Goal: Transaction & Acquisition: Purchase product/service

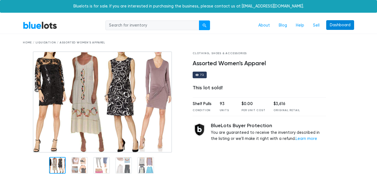
click at [339, 26] on link "Dashboard" at bounding box center [340, 25] width 28 height 10
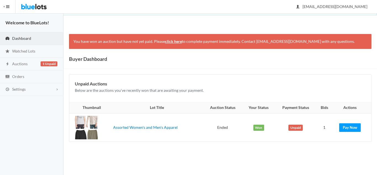
click at [89, 124] on div at bounding box center [86, 127] width 23 height 23
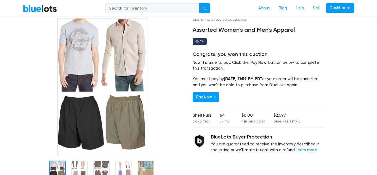
scroll to position [51, 0]
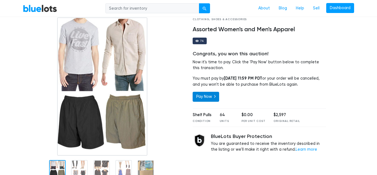
click at [210, 96] on link "Pay Now" at bounding box center [206, 97] width 27 height 10
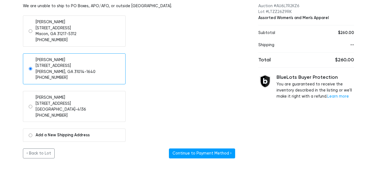
scroll to position [74, 0]
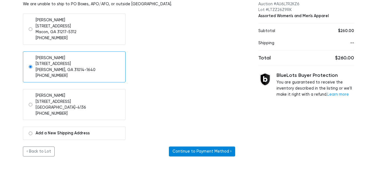
click at [211, 152] on button "Continue to Payment Method ›" at bounding box center [202, 151] width 66 height 10
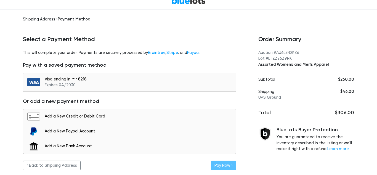
scroll to position [28, 0]
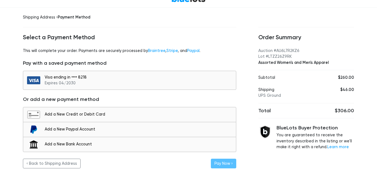
click at [12, 124] on div "Shipping Address › Payment Method Select a Payment Method This will complete yo…" at bounding box center [130, 91] width 236 height 167
click at [101, 80] on div "Visa ending in •••• 8218 Expires 04/2030" at bounding box center [139, 80] width 189 height 12
click at [222, 165] on button "Pay Now ›" at bounding box center [223, 163] width 25 height 10
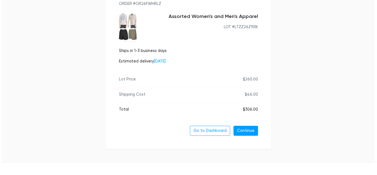
scroll to position [78, 0]
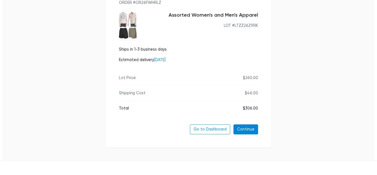
click at [247, 128] on link "Continue" at bounding box center [246, 129] width 25 height 10
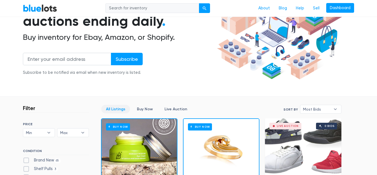
scroll to position [68, 0]
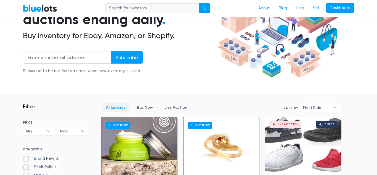
click at [213, 72] on div "Wholesale & liquidation auctions ending daily . Buy inventory for Ebay, Amazon,…" at bounding box center [119, 36] width 192 height 88
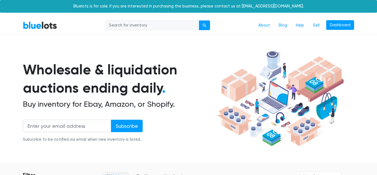
scroll to position [1, 0]
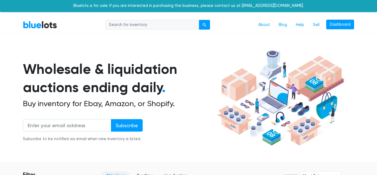
click at [213, 72] on h1 "Wholesale & liquidation auctions ending daily ." at bounding box center [119, 78] width 192 height 37
click at [340, 26] on link "Dashboard" at bounding box center [340, 25] width 28 height 10
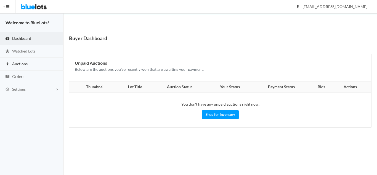
click at [18, 63] on span "Auctions" at bounding box center [19, 63] width 15 height 5
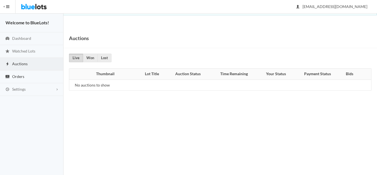
click at [24, 77] on link "Orders" at bounding box center [32, 76] width 64 height 13
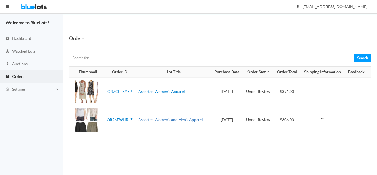
click at [175, 119] on link "Assorted Women's and Men's Apparel" at bounding box center [170, 119] width 65 height 5
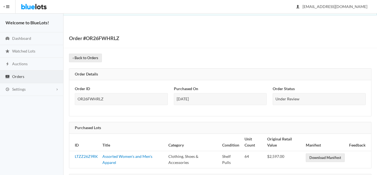
scroll to position [1, 0]
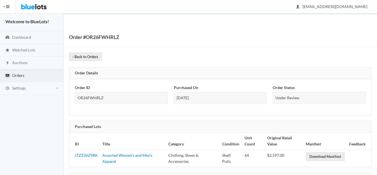
click at [232, 161] on td "Shelf Pulls" at bounding box center [231, 158] width 22 height 17
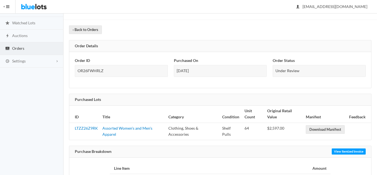
scroll to position [29, 0]
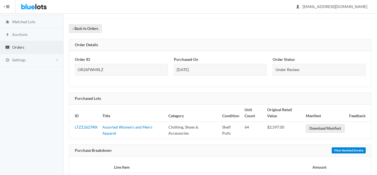
click at [342, 150] on link "View Itemized Invoice" at bounding box center [349, 150] width 34 height 6
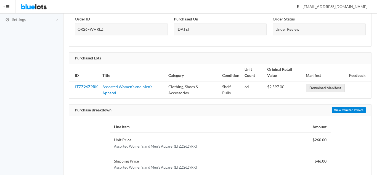
scroll to position [65, 0]
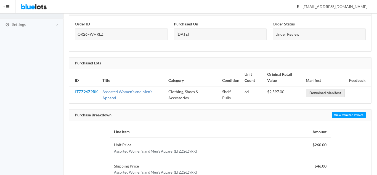
click at [125, 93] on link "Assorted Women's and Men's Apparel" at bounding box center [127, 94] width 50 height 11
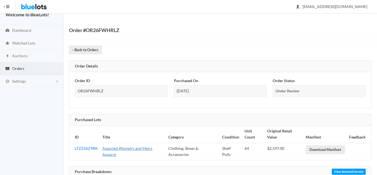
scroll to position [7, 0]
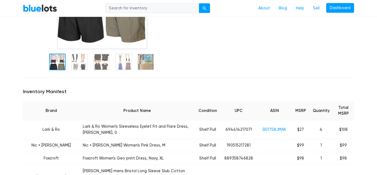
scroll to position [143, 0]
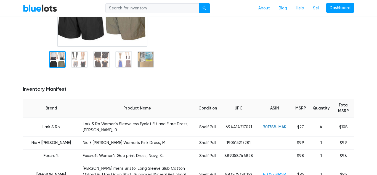
click at [277, 125] on link "B017S8JMAK" at bounding box center [274, 127] width 23 height 5
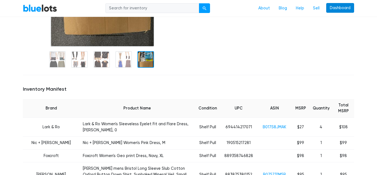
click at [337, 10] on link "Dashboard" at bounding box center [340, 8] width 28 height 10
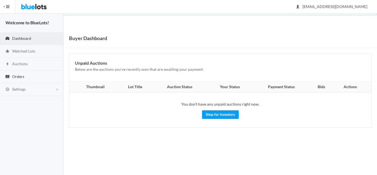
click at [12, 76] on span "Orders" at bounding box center [18, 76] width 12 height 5
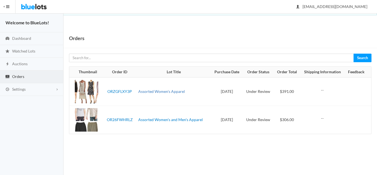
click at [148, 92] on link "Assorted Women's Apparel" at bounding box center [161, 91] width 47 height 5
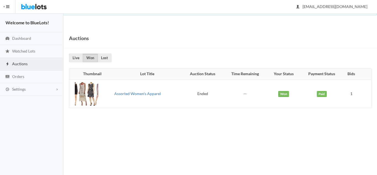
click at [137, 94] on link "Assorted Women's Apparel" at bounding box center [137, 93] width 47 height 5
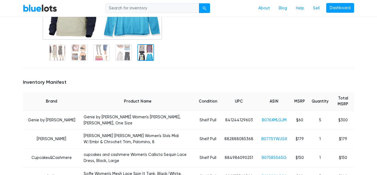
scroll to position [150, 0]
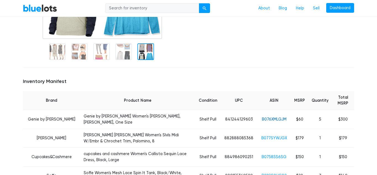
click at [272, 117] on link "B076XMLGJM" at bounding box center [274, 119] width 25 height 5
click at [276, 136] on link "B077SYWJGX" at bounding box center [274, 138] width 26 height 5
click at [269, 154] on link "B07585S6SG" at bounding box center [274, 156] width 25 height 5
click at [272, 154] on link "B07585S6SG" at bounding box center [274, 156] width 25 height 5
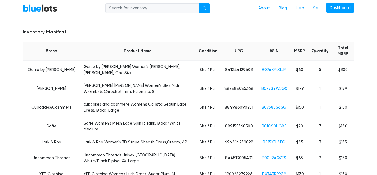
scroll to position [201, 0]
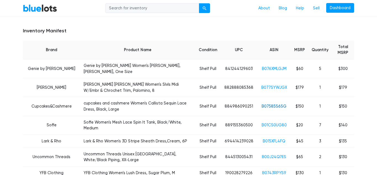
click at [276, 104] on link "B07585S6SG" at bounding box center [274, 106] width 25 height 5
click at [274, 123] on link "B01CS0UG80" at bounding box center [274, 125] width 25 height 5
click at [278, 123] on link "B01CS0UG80" at bounding box center [274, 125] width 25 height 5
click at [273, 139] on link "B015XFL4FQ" at bounding box center [274, 141] width 23 height 5
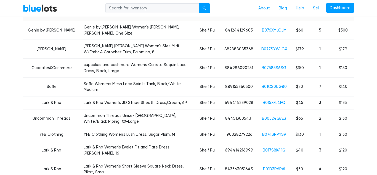
scroll to position [241, 0]
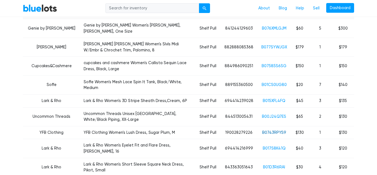
click at [277, 130] on link "B0743RPYS9" at bounding box center [274, 132] width 24 height 5
click at [280, 114] on link "B00J24Q7ES" at bounding box center [274, 116] width 24 height 5
click at [277, 114] on link "B00J24Q7ES" at bounding box center [274, 116] width 24 height 5
click at [274, 130] on link "B0743RPYS9" at bounding box center [274, 132] width 24 height 5
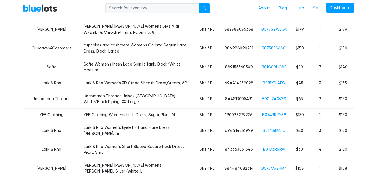
scroll to position [260, 0]
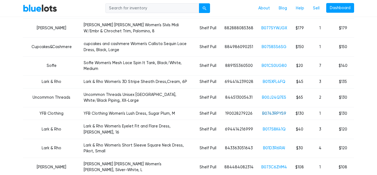
click at [281, 111] on link "B0743RPYS9" at bounding box center [274, 113] width 24 height 5
click at [277, 127] on link "B017S8K41Q" at bounding box center [274, 129] width 23 height 5
click at [277, 146] on link "B01D3R6RAI" at bounding box center [274, 148] width 22 height 5
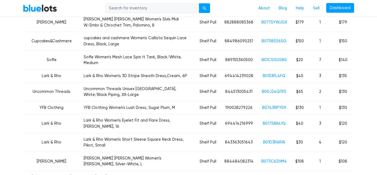
scroll to position [267, 0]
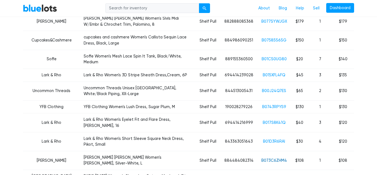
click at [271, 158] on link "B073C6ZHM4" at bounding box center [274, 160] width 26 height 5
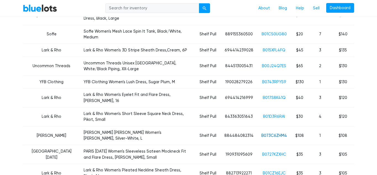
scroll to position [296, 0]
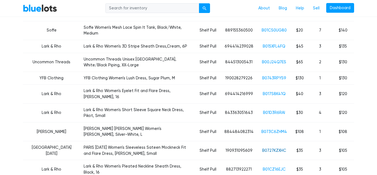
click at [272, 148] on link "B0727KZXHC" at bounding box center [274, 150] width 24 height 5
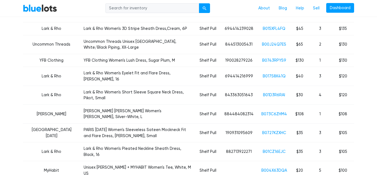
scroll to position [314, 0]
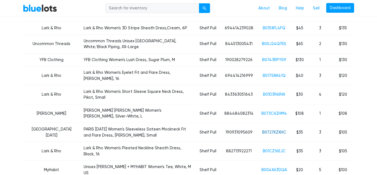
click at [274, 130] on link "B0727KZXHC" at bounding box center [274, 132] width 24 height 5
click at [272, 149] on link "B01CZ16EJC" at bounding box center [274, 151] width 23 height 5
click at [277, 167] on link "B004X63DQA" at bounding box center [274, 169] width 26 height 5
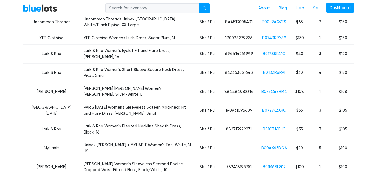
scroll to position [339, 0]
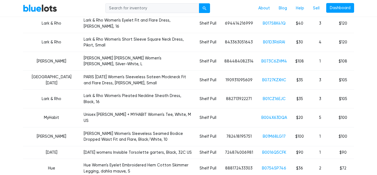
scroll to position [367, 0]
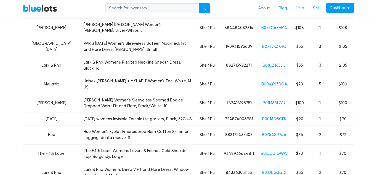
scroll to position [401, 0]
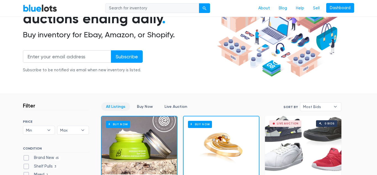
scroll to position [69, 0]
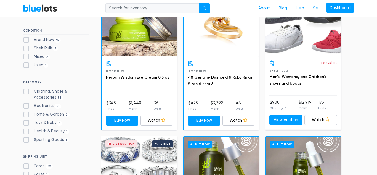
scroll to position [187, 0]
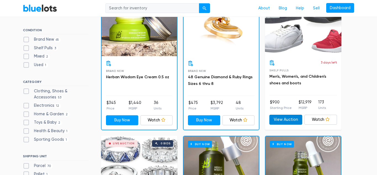
click at [283, 121] on link "View Auction" at bounding box center [285, 120] width 33 height 10
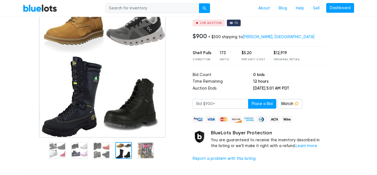
scroll to position [55, 0]
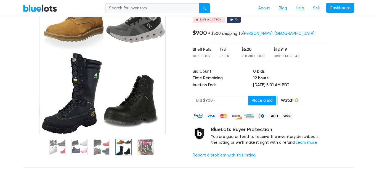
click at [115, 88] on img at bounding box center [102, 65] width 127 height 138
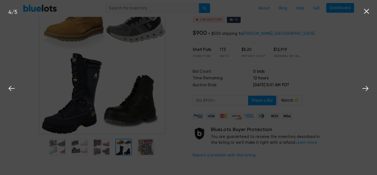
click at [115, 88] on div "4 / 5" at bounding box center [188, 87] width 377 height 175
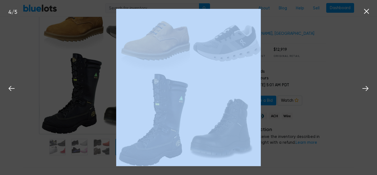
click at [247, 65] on img at bounding box center [188, 87] width 144 height 157
click at [365, 89] on icon at bounding box center [365, 88] width 8 height 8
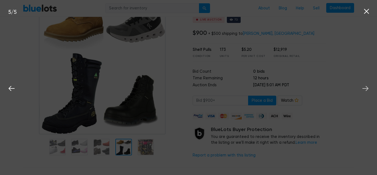
click at [365, 89] on icon at bounding box center [365, 88] width 8 height 8
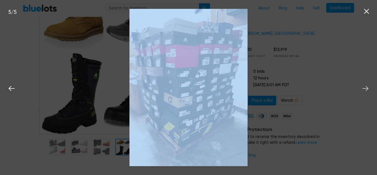
click at [365, 89] on icon at bounding box center [365, 88] width 8 height 8
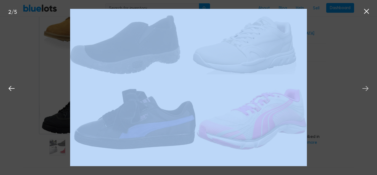
click at [365, 89] on icon at bounding box center [365, 88] width 8 height 8
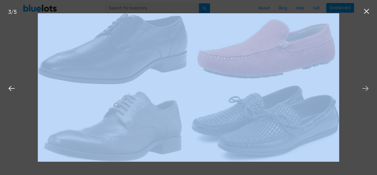
click at [365, 89] on icon at bounding box center [365, 88] width 8 height 8
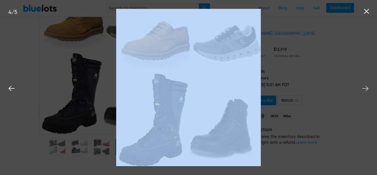
click at [365, 89] on icon at bounding box center [365, 88] width 8 height 8
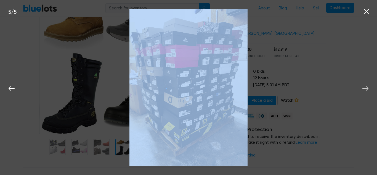
click at [365, 89] on icon at bounding box center [365, 88] width 8 height 8
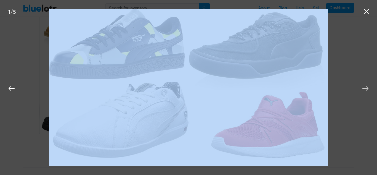
click at [365, 89] on icon at bounding box center [365, 88] width 8 height 8
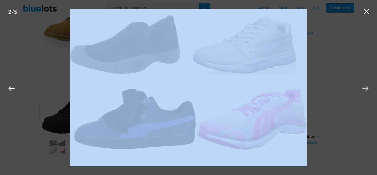
click at [365, 89] on icon at bounding box center [365, 88] width 8 height 8
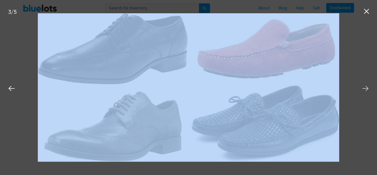
click at [365, 89] on icon at bounding box center [365, 88] width 8 height 8
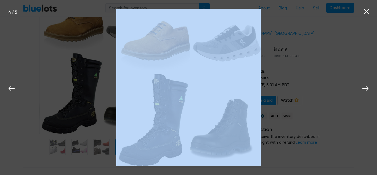
click at [366, 13] on icon at bounding box center [367, 11] width 8 height 8
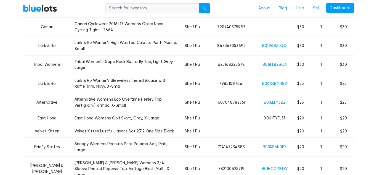
scroll to position [651, 0]
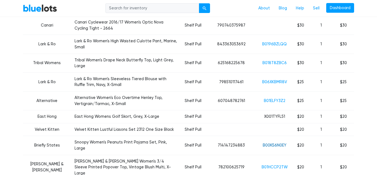
click at [280, 143] on link "B00KS6N0EY" at bounding box center [275, 145] width 24 height 5
click at [274, 143] on link "B00KS6N0EY" at bounding box center [275, 145] width 24 height 5
click at [282, 165] on link "B01HCCP2TW" at bounding box center [275, 167] width 26 height 5
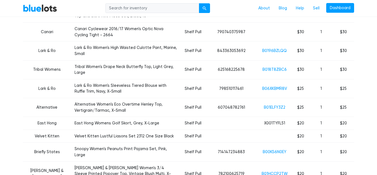
scroll to position [644, 0]
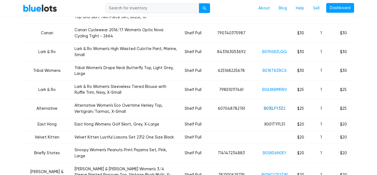
click at [274, 106] on link "B01ELFY3Z2" at bounding box center [275, 108] width 22 height 5
click at [275, 68] on link "B018T8ZBC6" at bounding box center [275, 70] width 24 height 5
click at [276, 106] on link "B01ELFY3Z2" at bounding box center [275, 108] width 22 height 5
click at [275, 87] on link "B06XKBMR8V" at bounding box center [274, 89] width 25 height 5
click at [274, 68] on link "B018T8ZBC6" at bounding box center [275, 70] width 24 height 5
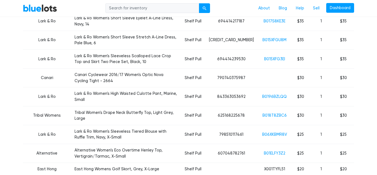
scroll to position [598, 0]
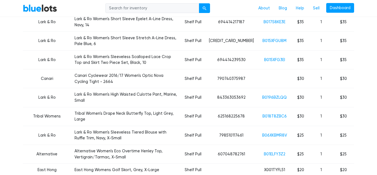
click at [279, 95] on link "B0196BZLQQ" at bounding box center [274, 97] width 25 height 5
click at [272, 114] on link "B018T8ZBC6" at bounding box center [275, 116] width 24 height 5
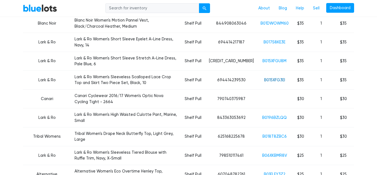
scroll to position [577, 0]
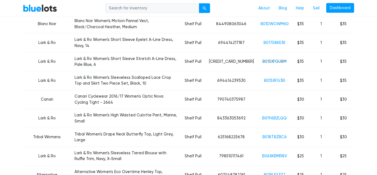
click at [274, 59] on link "B015XFGU8M" at bounding box center [275, 61] width 24 height 5
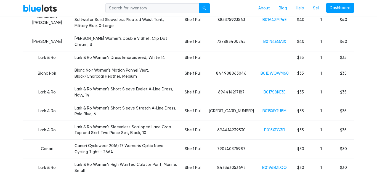
scroll to position [509, 0]
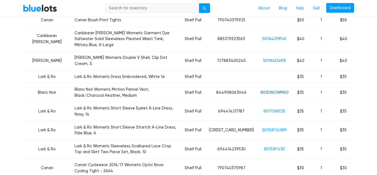
click at [266, 90] on link "B01DWOWM60" at bounding box center [275, 92] width 28 height 5
click at [276, 36] on link "B01A4ZMP4E" at bounding box center [275, 38] width 24 height 5
click at [272, 36] on link "B01A4ZMP4E" at bounding box center [275, 38] width 24 height 5
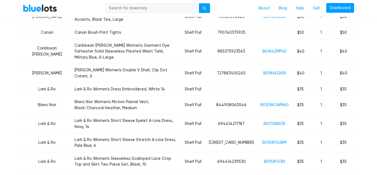
scroll to position [496, 0]
click at [275, 49] on link "B01A4ZMP4E" at bounding box center [275, 51] width 24 height 5
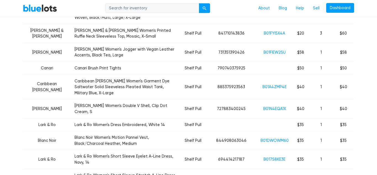
scroll to position [461, 0]
click at [274, 85] on link "B01A4ZMP4E" at bounding box center [275, 87] width 24 height 5
click at [274, 50] on link "B01FIEW2SU" at bounding box center [275, 52] width 22 height 5
click at [275, 31] on link "B01FYI5X4A" at bounding box center [274, 33] width 21 height 5
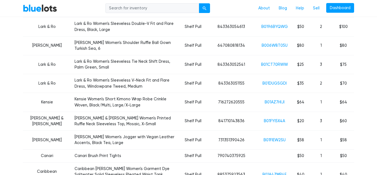
scroll to position [373, 0]
click at [280, 63] on link "B01CT70RWW" at bounding box center [274, 65] width 27 height 5
click at [276, 44] on link "B006W8T05U" at bounding box center [275, 46] width 26 height 5
click at [274, 28] on link "B0196BYQWG" at bounding box center [274, 27] width 27 height 5
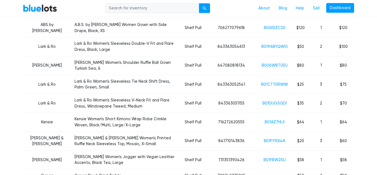
scroll to position [352, 0]
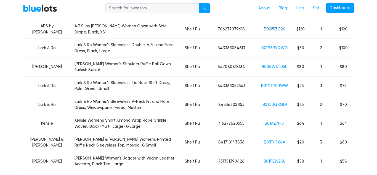
click at [281, 28] on link "B00I5IZC20" at bounding box center [275, 29] width 22 height 5
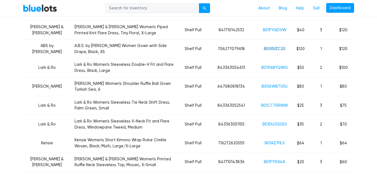
scroll to position [331, 0]
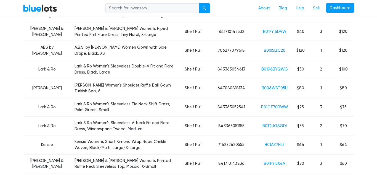
click at [270, 28] on td "B01FYI6DVW" at bounding box center [274, 31] width 35 height 19
click at [271, 32] on link "B01FYI6DVW" at bounding box center [274, 31] width 23 height 5
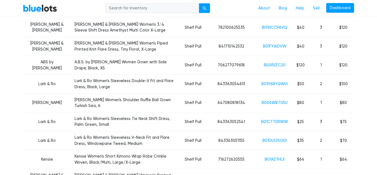
scroll to position [316, 0]
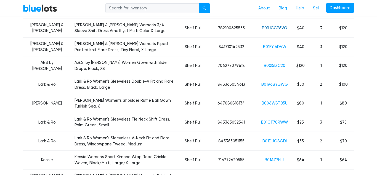
click at [268, 27] on link "B01HCCP6VQ" at bounding box center [274, 28] width 25 height 5
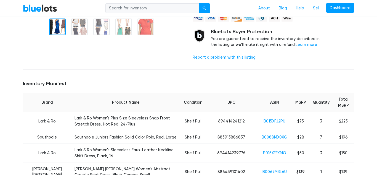
scroll to position [154, 0]
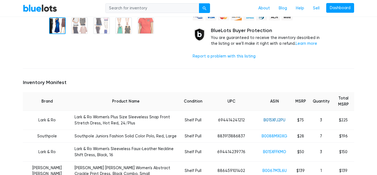
click at [271, 121] on link "B015XFJ2PU" at bounding box center [275, 120] width 22 height 5
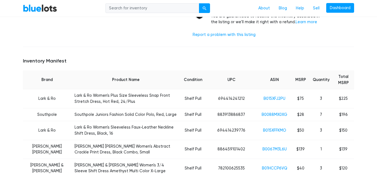
scroll to position [176, 0]
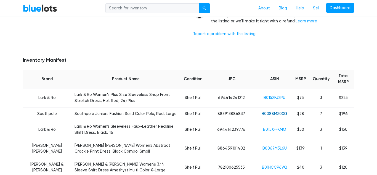
click at [273, 114] on link "B0088MX0XG" at bounding box center [275, 113] width 26 height 5
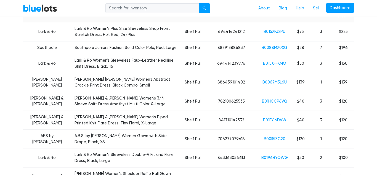
scroll to position [244, 0]
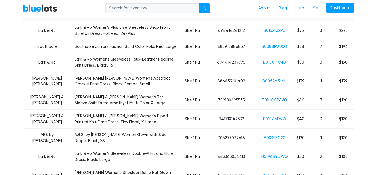
click at [274, 100] on link "B01HCCP6VQ" at bounding box center [274, 100] width 25 height 5
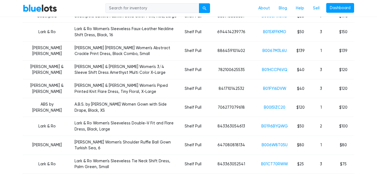
scroll to position [276, 0]
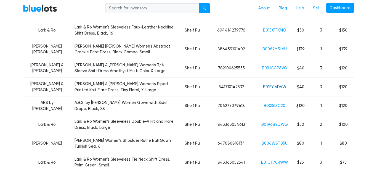
click at [282, 87] on link "B01FYI6DVW" at bounding box center [274, 86] width 23 height 5
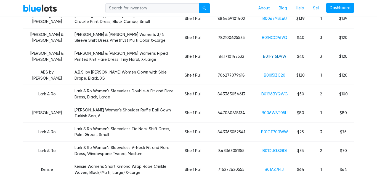
scroll to position [307, 0]
click at [278, 95] on link "B0196BYQWG" at bounding box center [274, 93] width 27 height 5
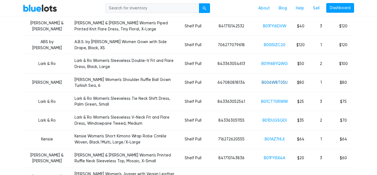
scroll to position [336, 0]
click at [277, 118] on link "B01DUGSGDI" at bounding box center [275, 120] width 24 height 5
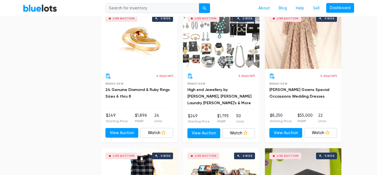
scroll to position [1272, 0]
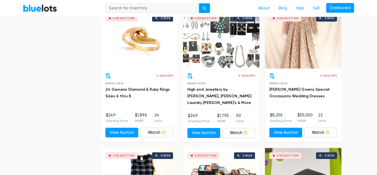
click at [297, 61] on div "Live Auction 0 bids" at bounding box center [303, 39] width 76 height 58
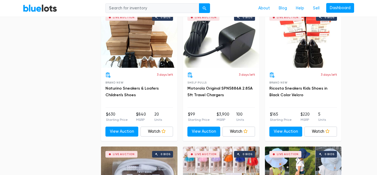
scroll to position [2094, 0]
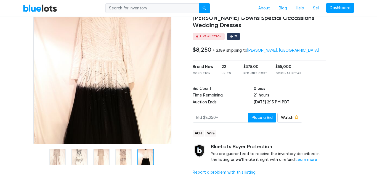
scroll to position [46, 0]
click at [117, 97] on img at bounding box center [102, 75] width 138 height 138
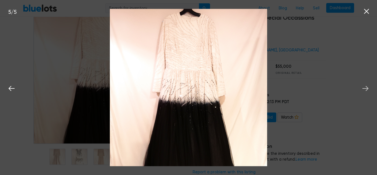
click at [368, 89] on icon at bounding box center [366, 88] width 6 height 5
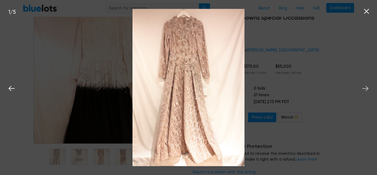
click at [368, 88] on icon at bounding box center [366, 88] width 6 height 5
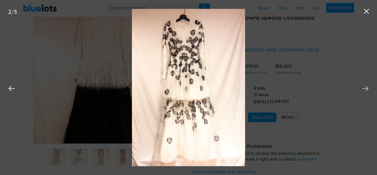
click at [368, 88] on icon at bounding box center [366, 88] width 6 height 5
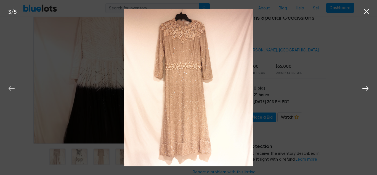
click at [12, 90] on icon at bounding box center [11, 88] width 8 height 8
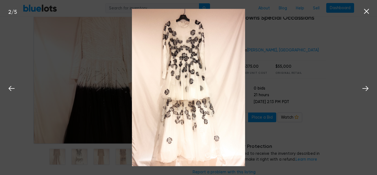
click at [261, 139] on div "2 / 5" at bounding box center [188, 87] width 377 height 175
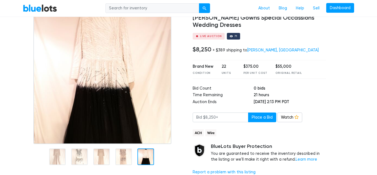
click at [261, 139] on div "Clothing, Shoes & Accessories [PERSON_NAME] Gowns Special Occassions Wedding Dr…" at bounding box center [260, 93] width 142 height 174
click at [123, 81] on img at bounding box center [102, 75] width 138 height 138
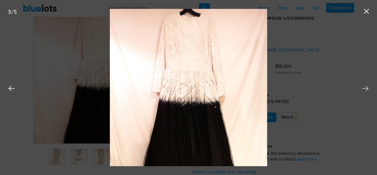
click at [362, 88] on icon at bounding box center [365, 88] width 8 height 8
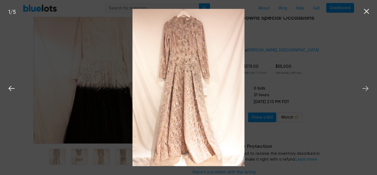
click at [366, 89] on icon at bounding box center [365, 88] width 8 height 8
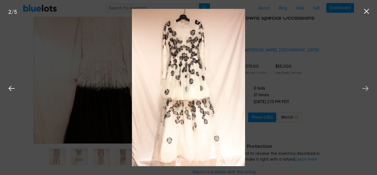
click at [366, 89] on icon at bounding box center [365, 88] width 8 height 8
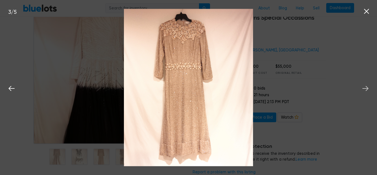
click at [368, 88] on icon at bounding box center [366, 88] width 6 height 5
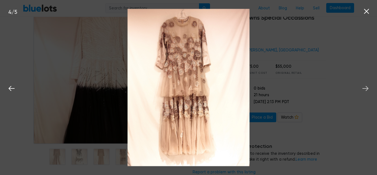
click at [366, 89] on icon at bounding box center [365, 88] width 8 height 8
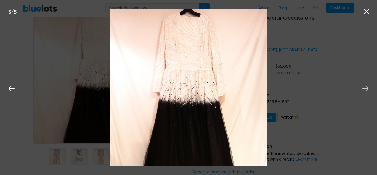
click at [366, 89] on icon at bounding box center [365, 88] width 8 height 8
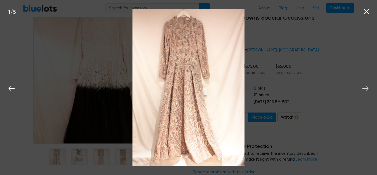
click at [366, 89] on icon at bounding box center [365, 88] width 8 height 8
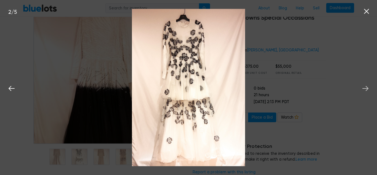
click at [366, 89] on icon at bounding box center [365, 88] width 8 height 8
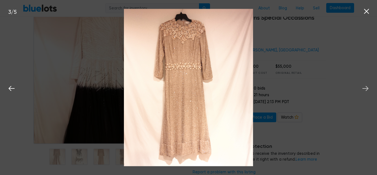
click at [366, 89] on icon at bounding box center [365, 88] width 8 height 8
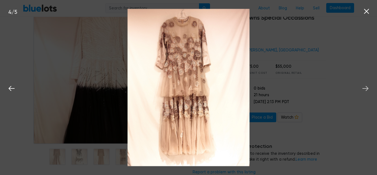
click at [366, 89] on icon at bounding box center [365, 88] width 8 height 8
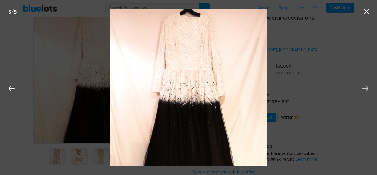
click at [366, 89] on icon at bounding box center [365, 88] width 8 height 8
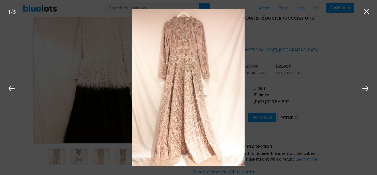
click at [367, 12] on icon at bounding box center [367, 11] width 8 height 8
